Goal: Task Accomplishment & Management: Use online tool/utility

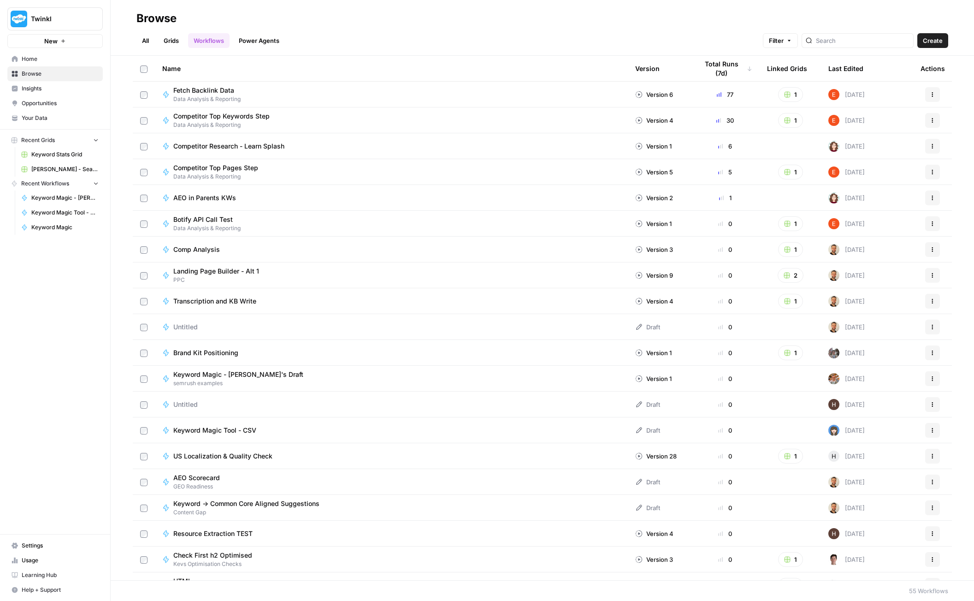
click at [929, 42] on span "Create" at bounding box center [933, 40] width 20 height 9
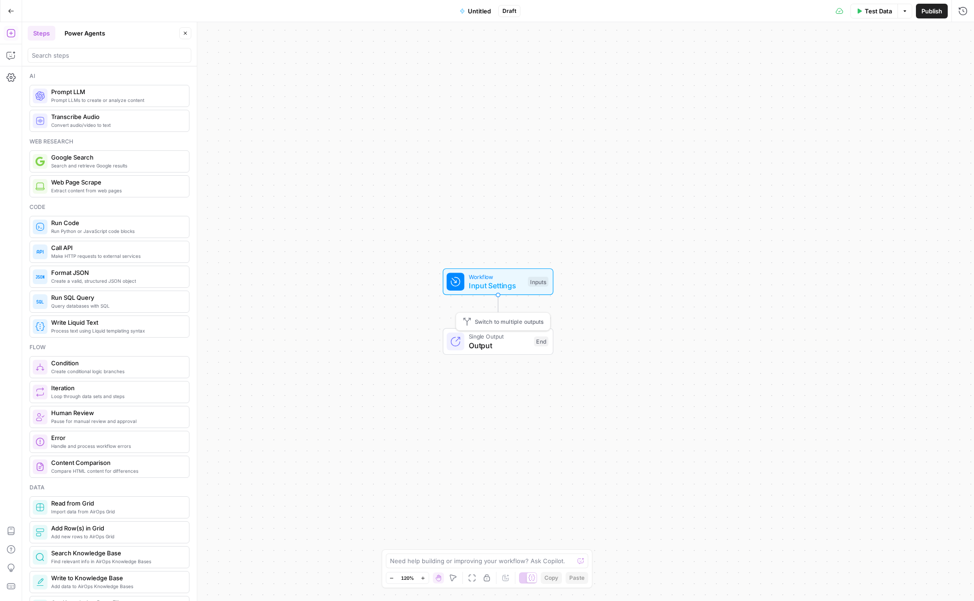
click at [497, 340] on span "Output" at bounding box center [499, 345] width 61 height 11
click at [483, 281] on span "Input Settings" at bounding box center [496, 285] width 55 height 11
type textarea "Inputs"
click at [874, 60] on span "Add Field" at bounding box center [870, 62] width 27 height 9
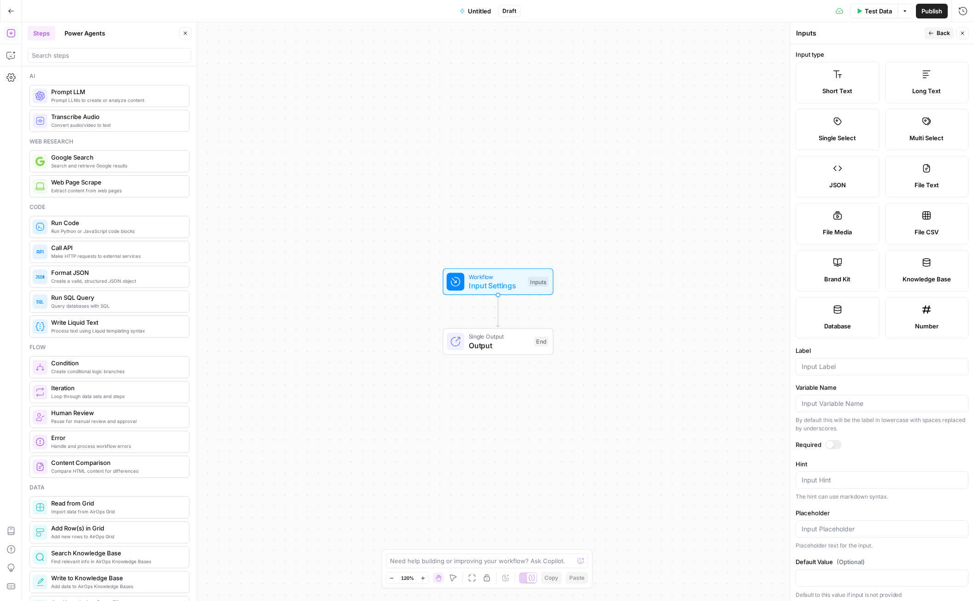
click at [837, 90] on span "Short Text" at bounding box center [838, 90] width 30 height 9
click at [843, 368] on input "Label" at bounding box center [882, 366] width 161 height 9
type input "Month"
click at [830, 442] on div at bounding box center [829, 440] width 7 height 7
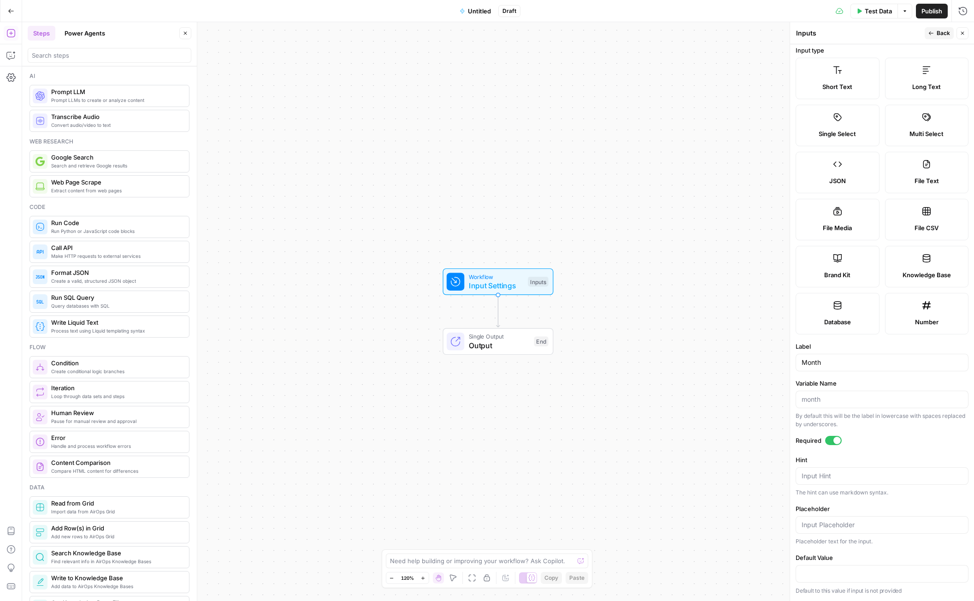
click at [649, 282] on div "Workflow Input Settings Inputs Single Output Output End" at bounding box center [498, 311] width 952 height 579
drag, startPoint x: 480, startPoint y: 279, endPoint x: 404, endPoint y: 292, distance: 76.7
click at [404, 292] on div "Workflow Input Settings Inputs Test Step Single Output Output End" at bounding box center [498, 311] width 952 height 579
click at [11, 33] on icon "button" at bounding box center [10, 33] width 9 height 9
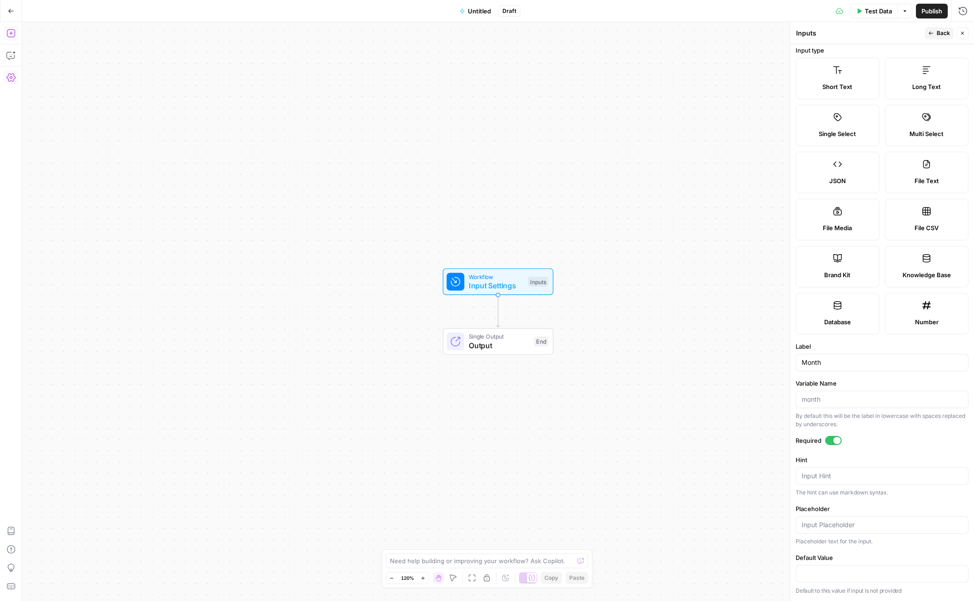
click at [14, 35] on icon "button" at bounding box center [10, 33] width 9 height 9
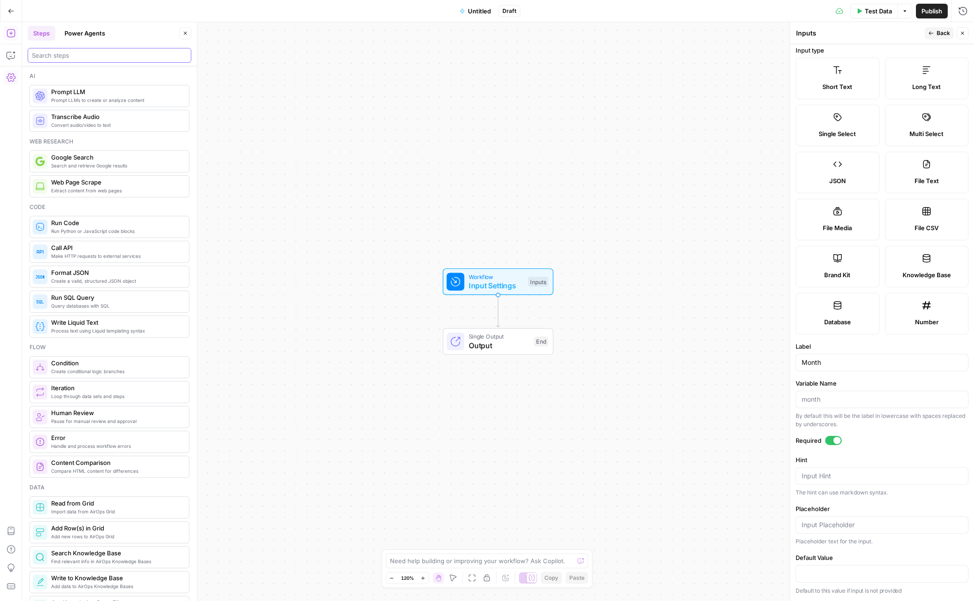
click at [73, 52] on input "search" at bounding box center [109, 55] width 155 height 9
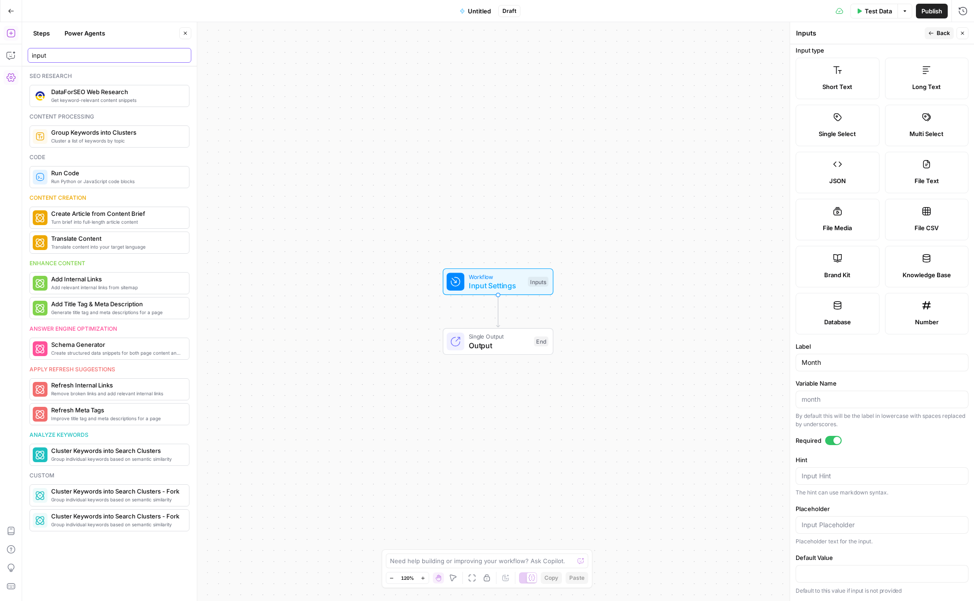
type input "input"
click at [933, 35] on icon "button" at bounding box center [932, 33] width 6 height 6
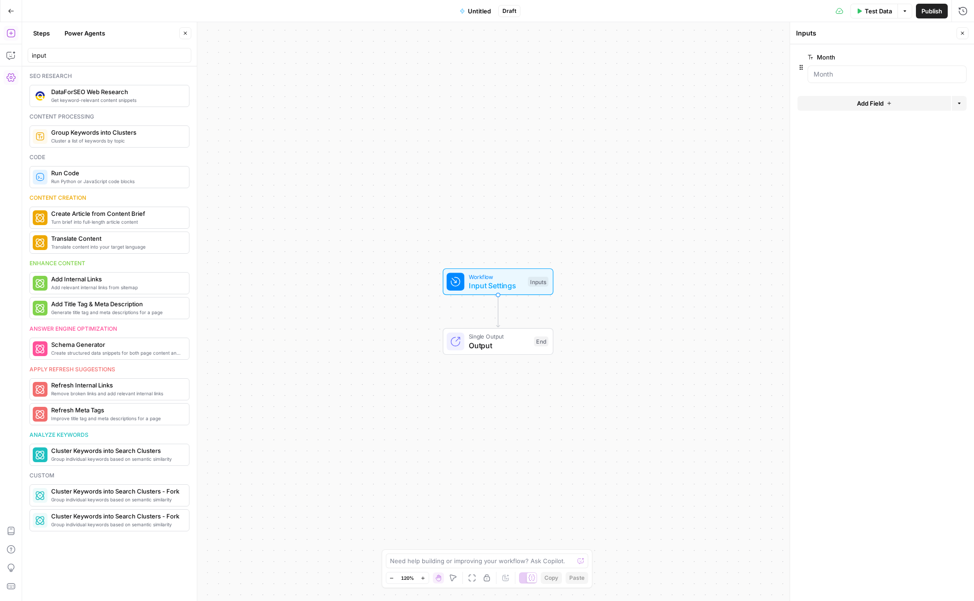
click at [883, 106] on span "Add Field" at bounding box center [870, 103] width 27 height 9
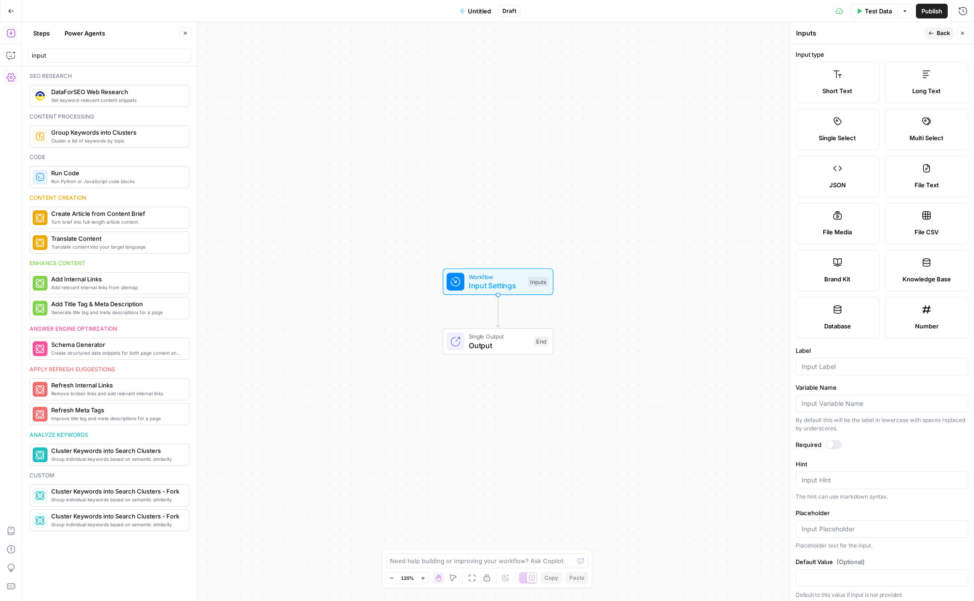
click at [839, 372] on div at bounding box center [882, 367] width 173 height 18
type input "M"
type input "Country"
click at [832, 442] on div at bounding box center [829, 444] width 7 height 7
click at [936, 32] on button "Back" at bounding box center [939, 33] width 29 height 12
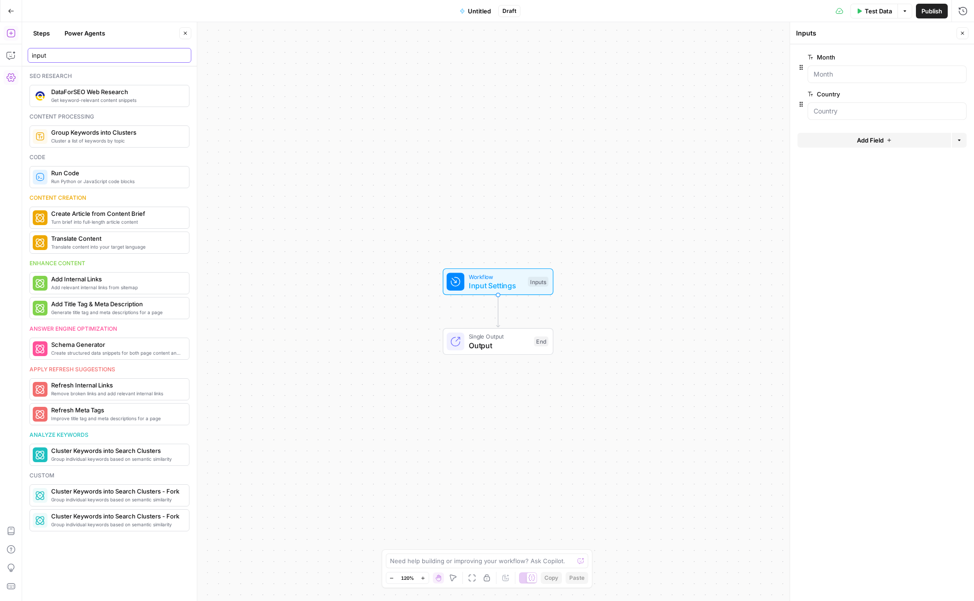
click at [180, 59] on input "input" at bounding box center [109, 55] width 155 height 9
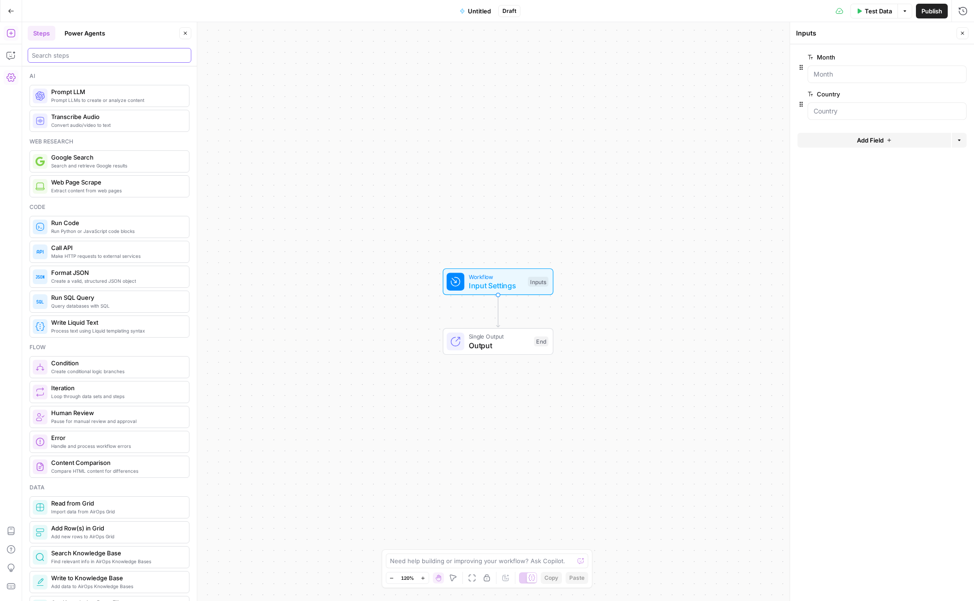
click at [118, 55] on input "search" at bounding box center [109, 55] width 155 height 9
click at [182, 35] on button "Close" at bounding box center [185, 33] width 12 height 12
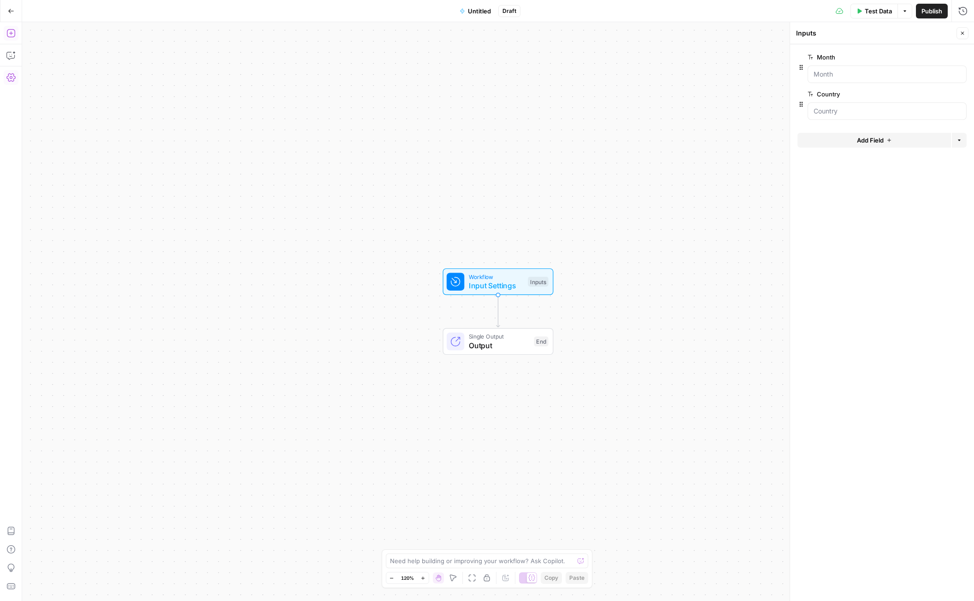
click at [12, 34] on icon "button" at bounding box center [10, 33] width 9 height 9
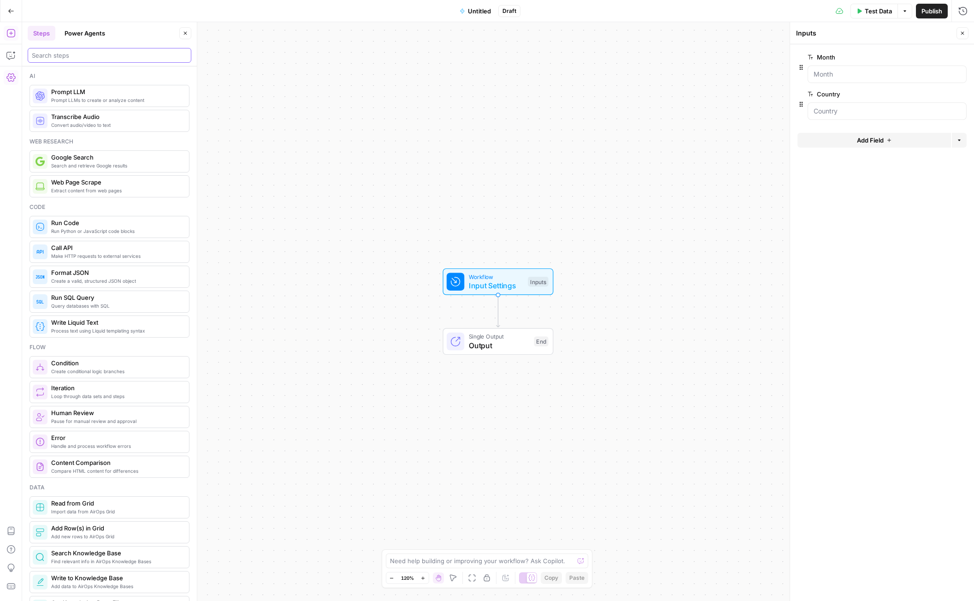
click at [100, 58] on input "search" at bounding box center [109, 55] width 155 height 9
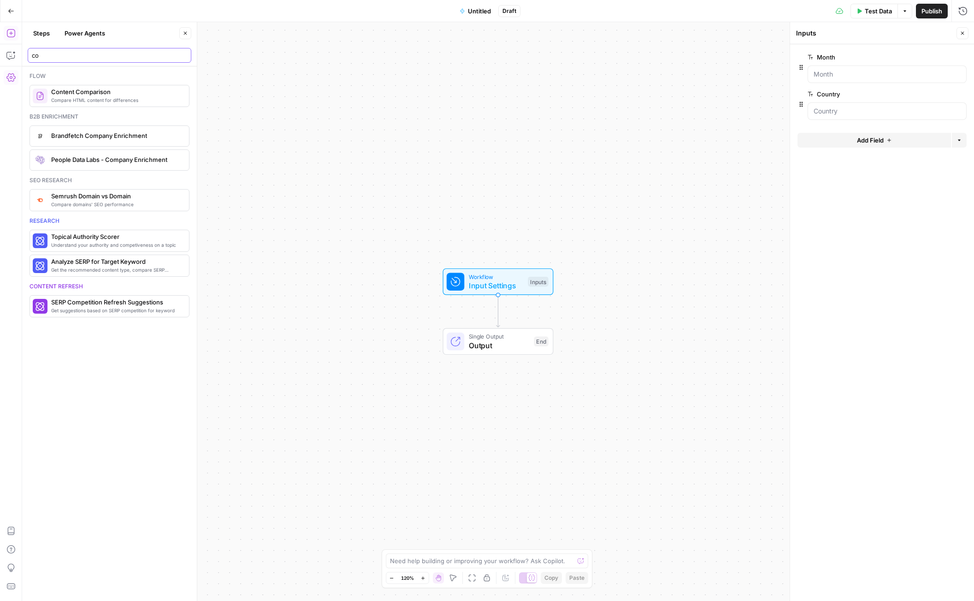
type input "c"
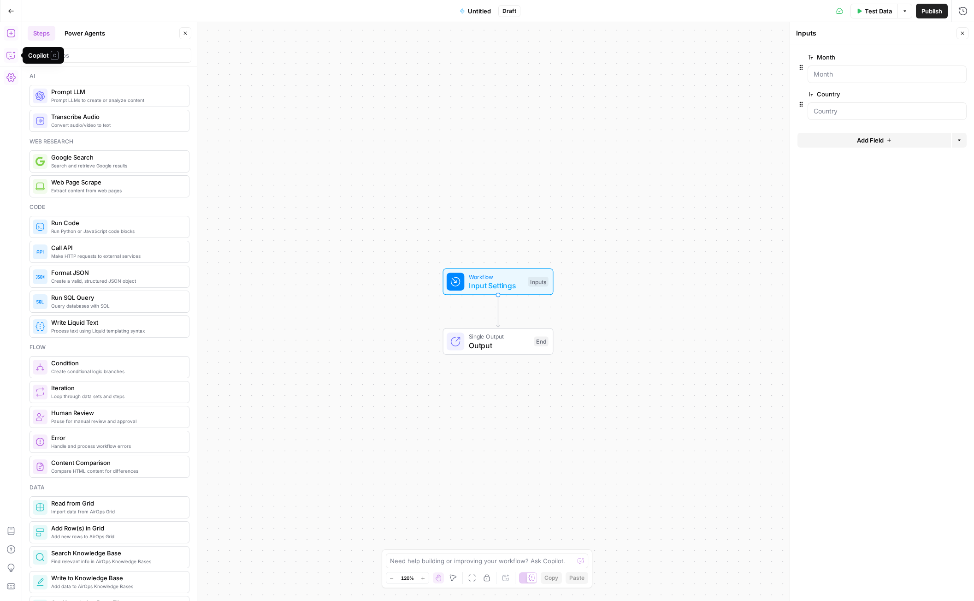
click at [10, 54] on icon "button" at bounding box center [10, 55] width 9 height 9
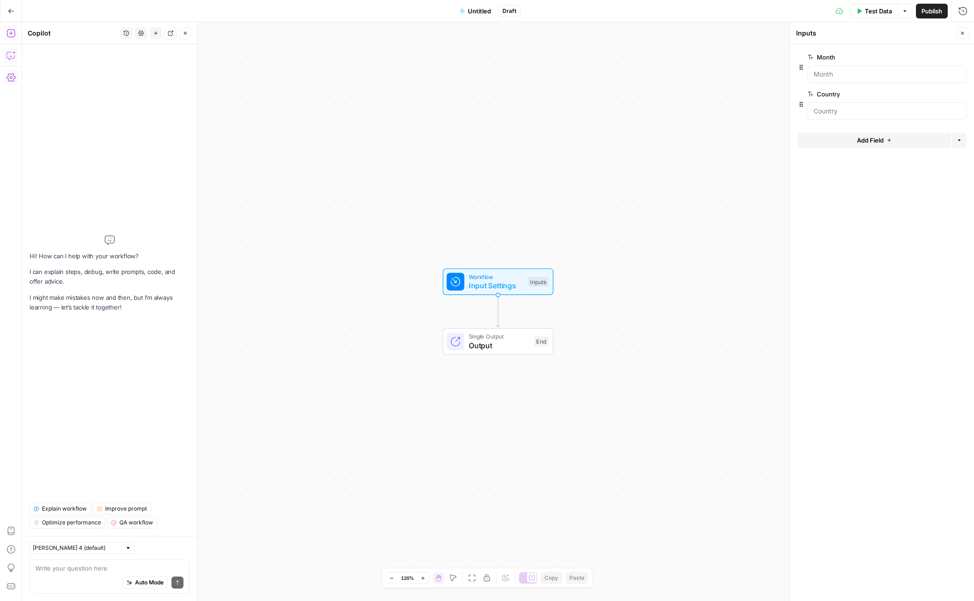
click at [95, 568] on textarea at bounding box center [110, 568] width 148 height 9
type textarea "I need a step that"
